Goal: Task Accomplishment & Management: Use online tool/utility

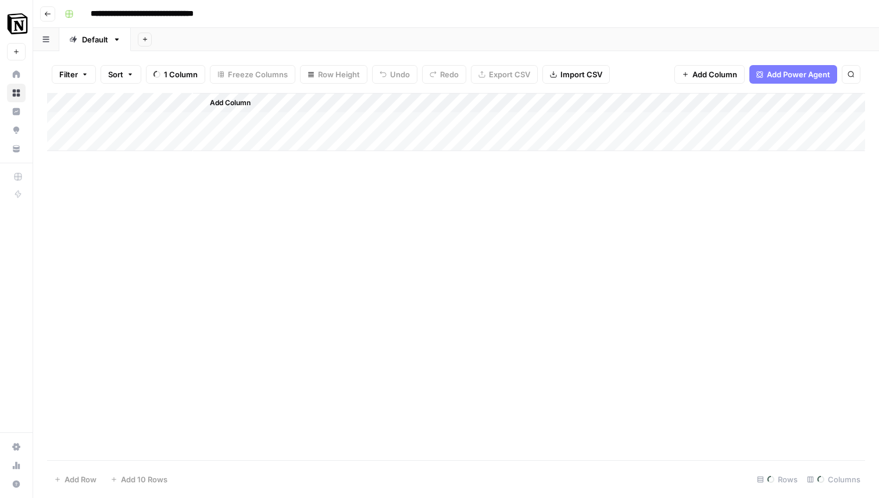
scroll to position [0, 765]
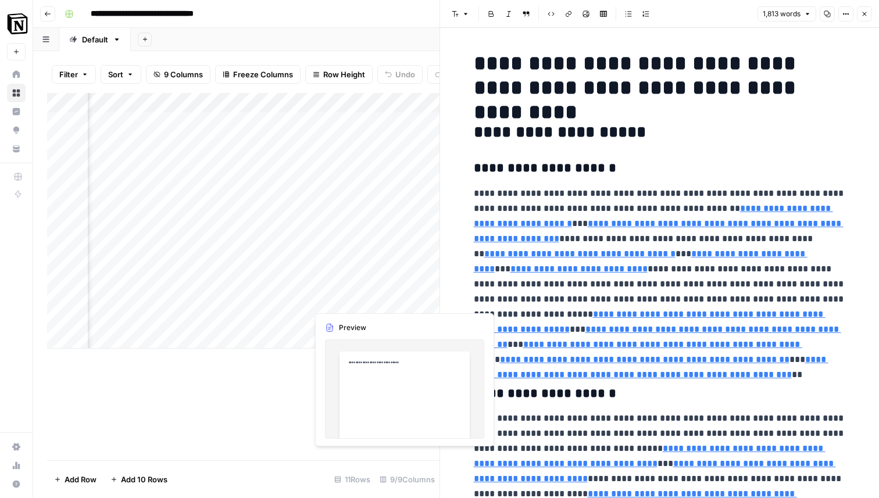
click at [378, 282] on div "Add Column" at bounding box center [243, 221] width 392 height 256
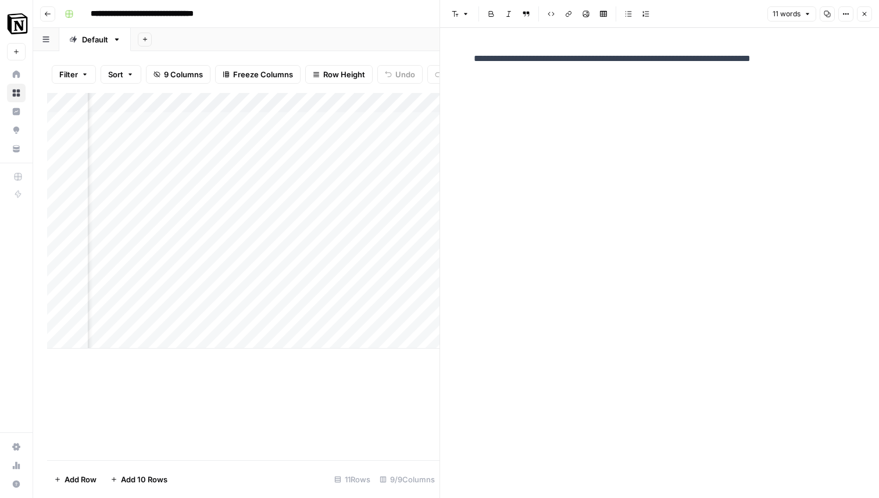
click at [335, 14] on div "**********" at bounding box center [463, 14] width 807 height 19
click at [406, 377] on div "Add Column" at bounding box center [243, 276] width 392 height 367
click at [865, 16] on icon "button" at bounding box center [864, 13] width 7 height 7
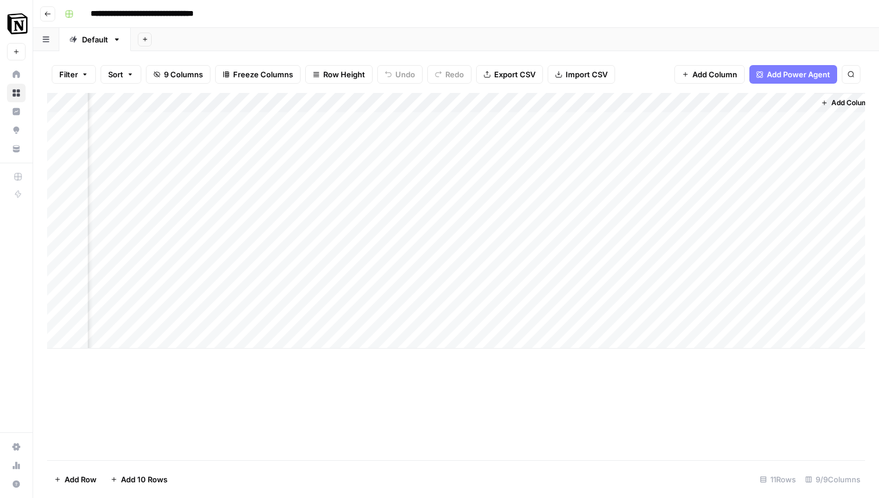
scroll to position [0, 764]
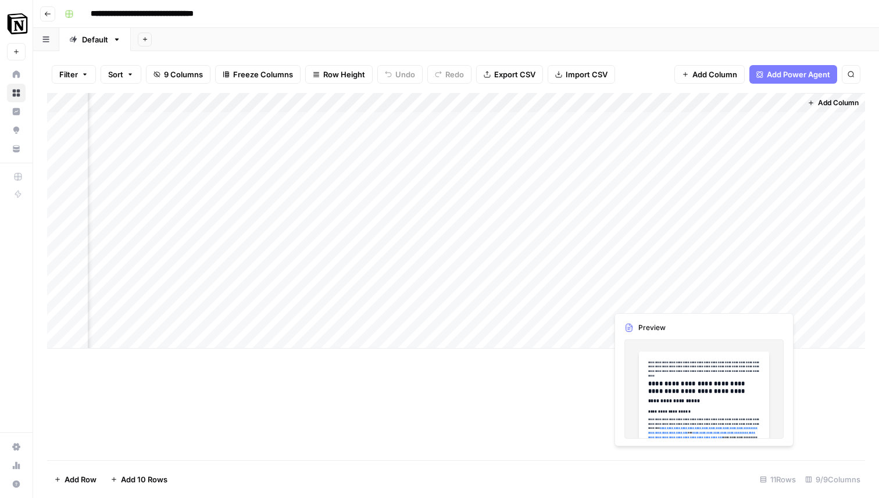
click at [728, 299] on div "Add Column" at bounding box center [456, 221] width 818 height 256
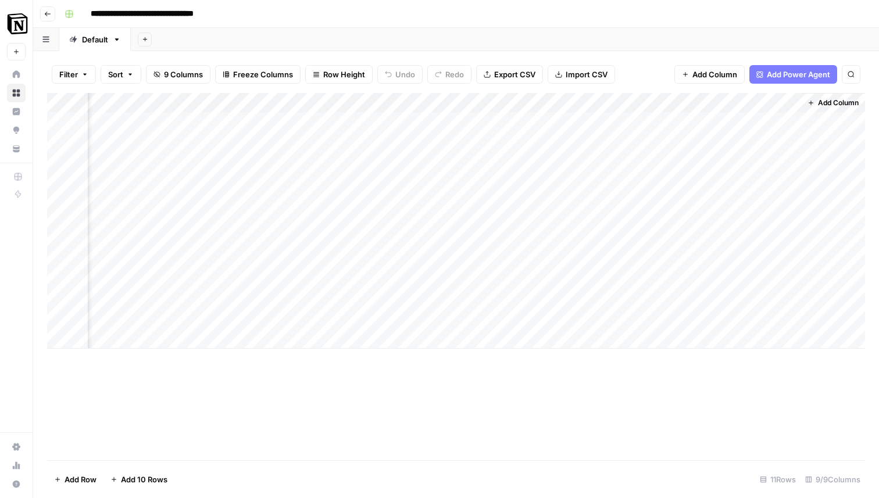
click at [790, 302] on div "Add Column" at bounding box center [456, 221] width 818 height 256
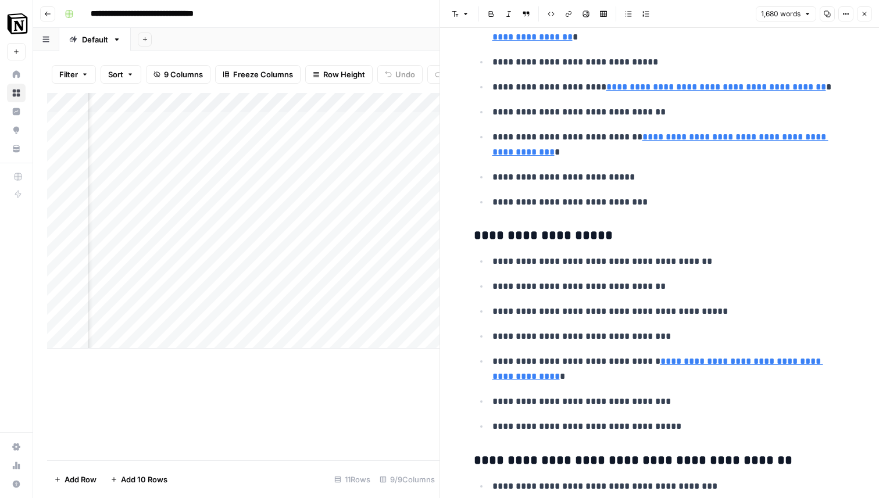
scroll to position [893, 0]
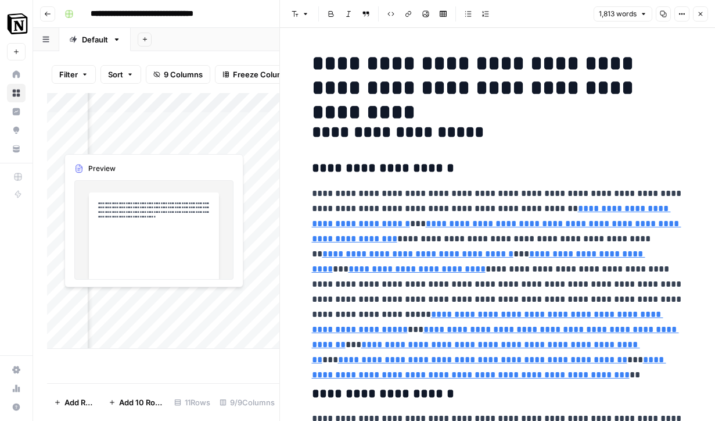
scroll to position [0, 392]
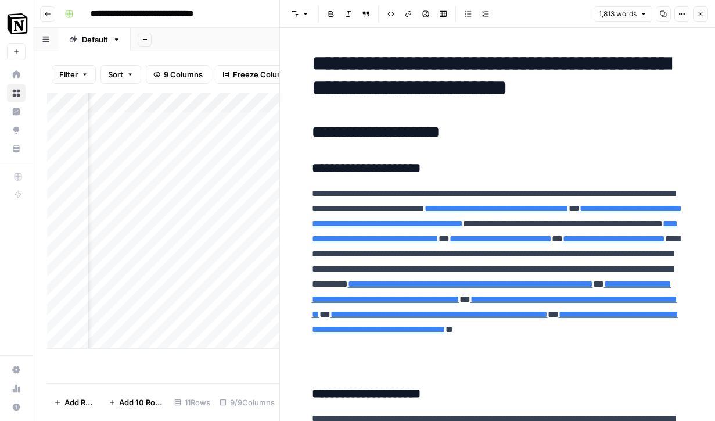
click at [710, 14] on header "Font style Bold Italic Block quote Code block Link Image Insert Table Bulleted …" at bounding box center [497, 14] width 435 height 28
click at [707, 13] on button "Close" at bounding box center [700, 13] width 15 height 15
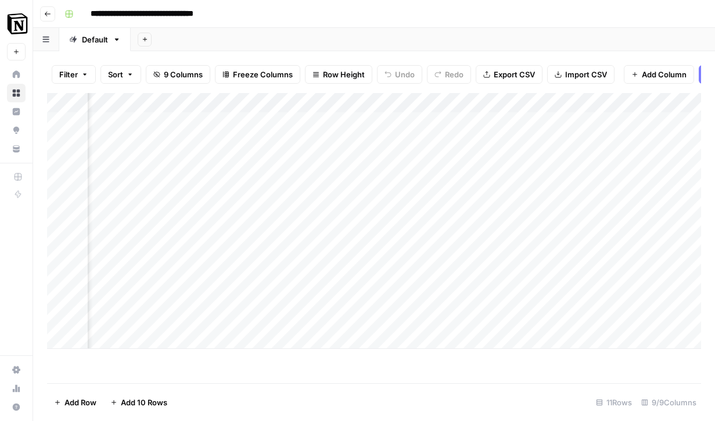
scroll to position [0, 884]
click at [253, 279] on div "Add Column" at bounding box center [374, 221] width 654 height 256
click at [342, 279] on div "Add Column" at bounding box center [374, 221] width 654 height 256
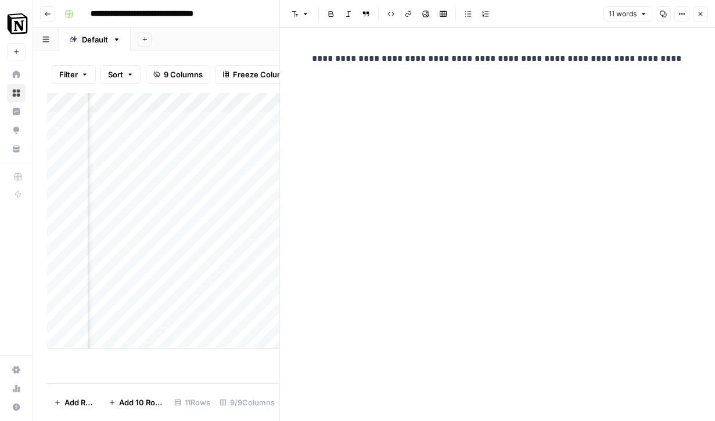
click at [702, 8] on button "Close" at bounding box center [700, 13] width 15 height 15
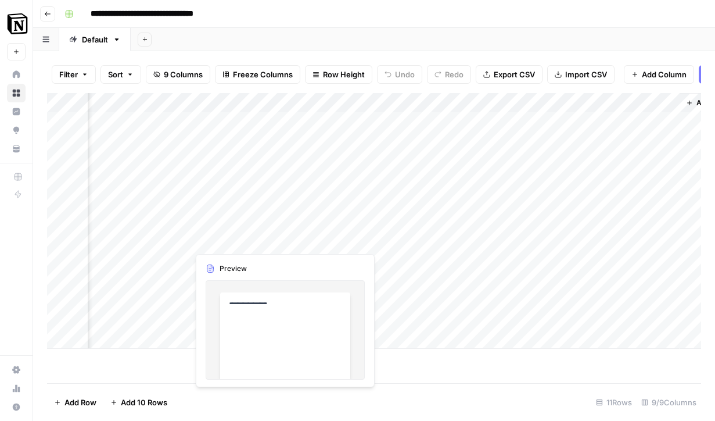
click at [220, 240] on div "Add Column" at bounding box center [374, 221] width 654 height 256
click at [346, 239] on div "Add Column" at bounding box center [374, 221] width 654 height 256
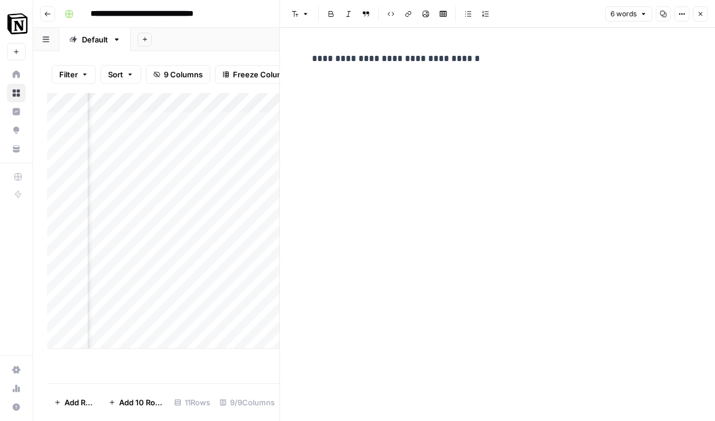
click at [704, 11] on icon "button" at bounding box center [700, 13] width 7 height 7
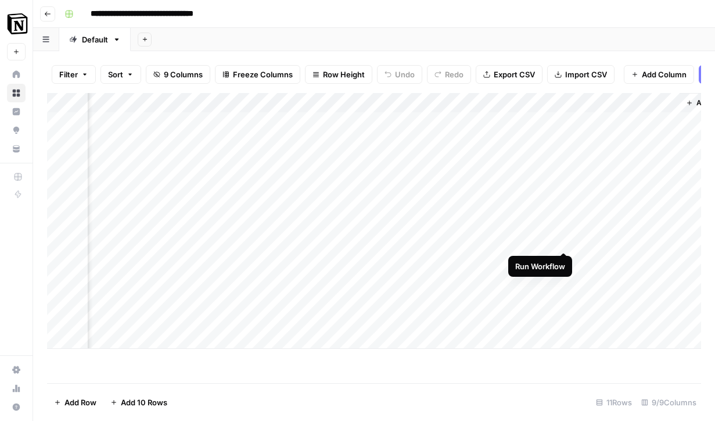
click at [561, 240] on div "Add Column" at bounding box center [374, 221] width 654 height 256
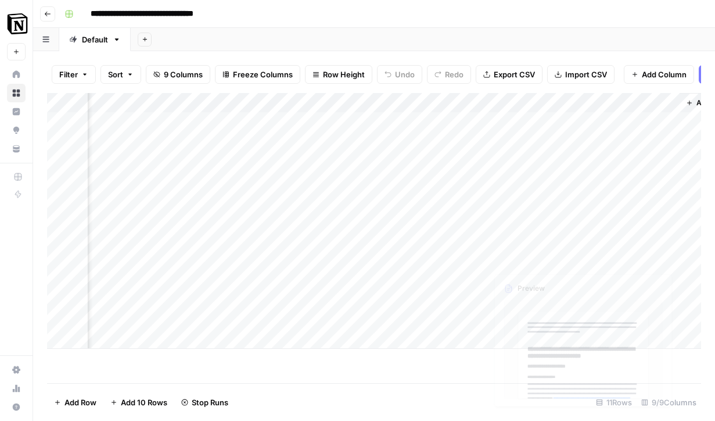
scroll to position [0, 927]
click at [566, 238] on div "Add Column" at bounding box center [374, 221] width 654 height 256
click at [519, 239] on div "Add Column" at bounding box center [374, 221] width 654 height 256
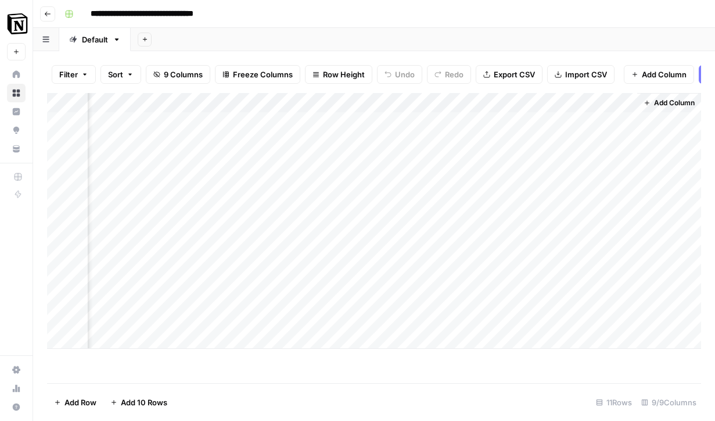
click at [525, 242] on div "Add Column" at bounding box center [374, 221] width 654 height 256
